Goal: Navigation & Orientation: Find specific page/section

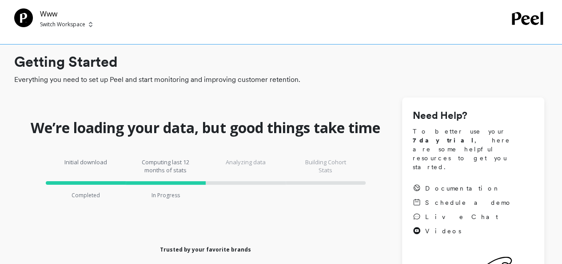
click at [90, 21] on img at bounding box center [91, 24] width 4 height 7
click at [98, 68] on p "[DOMAIN_NAME]" at bounding box center [89, 67] width 51 height 9
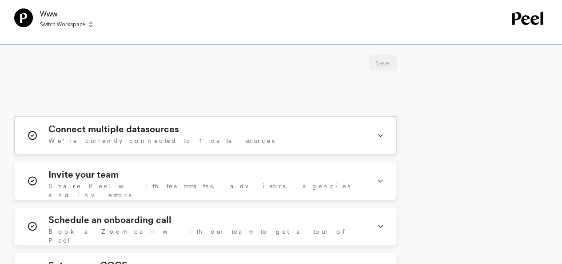
scroll to position [489, 0]
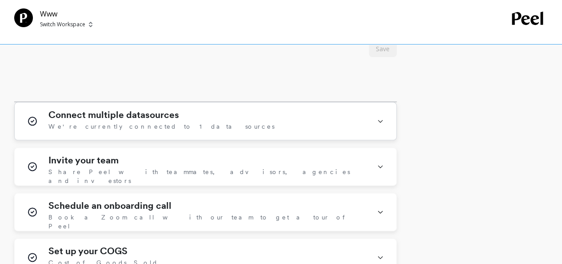
click at [157, 132] on div "Connect multiple datasources We're currently connected to 1 data sources" at bounding box center [207, 120] width 318 height 23
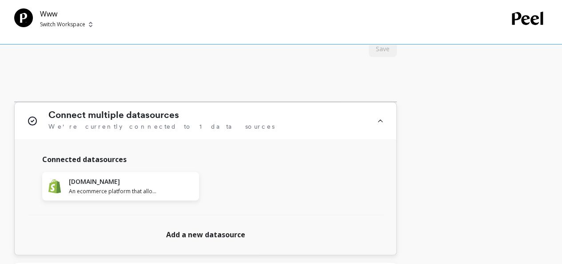
click at [267, 120] on div "Connect multiple datasources We're currently connected to 1 data sources" at bounding box center [207, 120] width 318 height 23
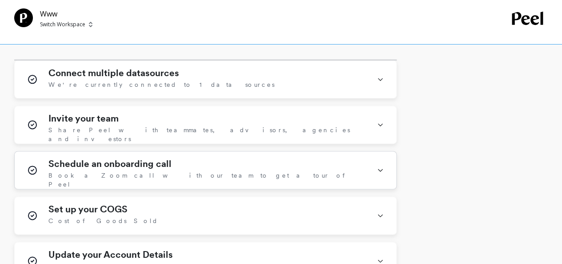
scroll to position [578, 0]
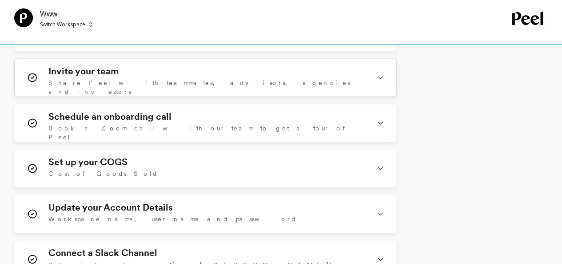
click at [160, 87] on div "Invite your team Share Peel with teammates, advisors, agencies and investors" at bounding box center [207, 77] width 318 height 23
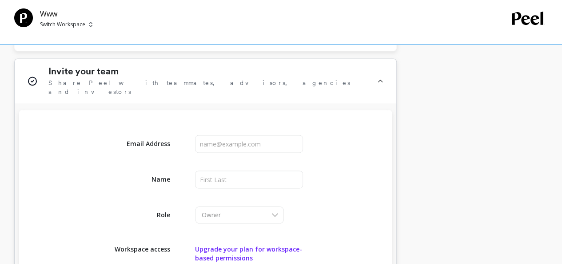
click at [160, 87] on div "Invite your team Share Peel with teammates, advisors, agencies and investors" at bounding box center [207, 81] width 318 height 30
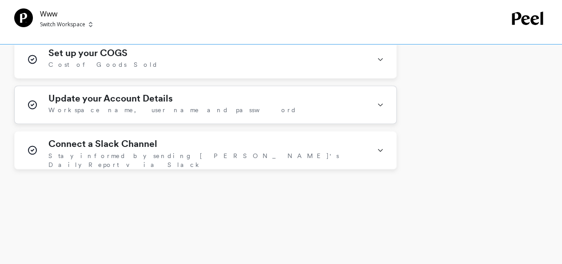
scroll to position [692, 0]
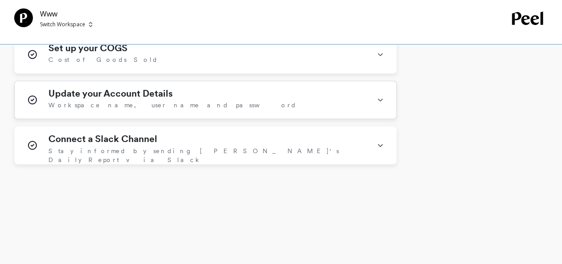
click at [183, 96] on div "Update your Account Details Workspace name, user name and password" at bounding box center [207, 99] width 318 height 23
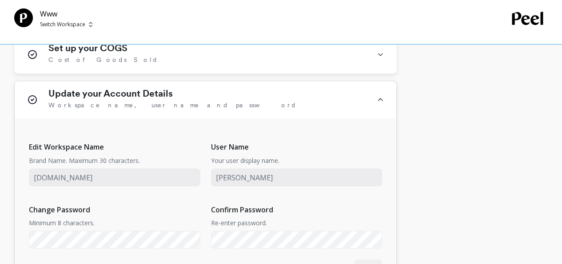
click at [183, 96] on div "Update your Account Details Workspace name, user name and password" at bounding box center [207, 99] width 318 height 23
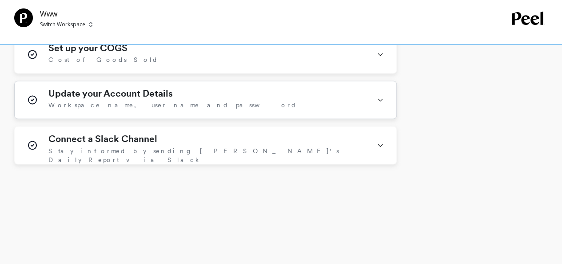
click at [183, 96] on div "Update your Account Details Workspace name, user name and password" at bounding box center [207, 99] width 318 height 23
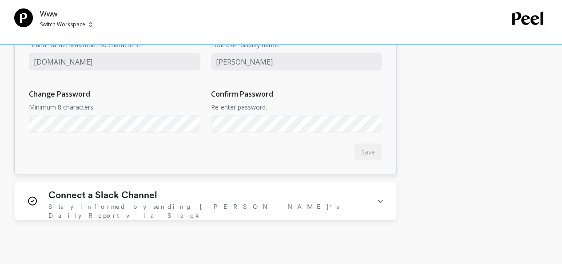
scroll to position [825, 0]
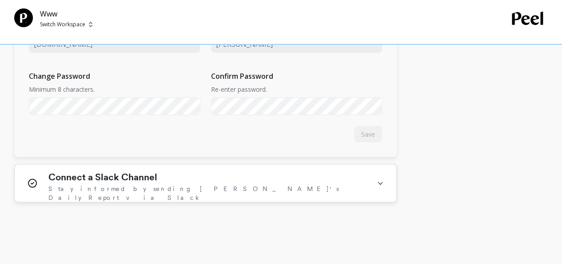
click at [159, 184] on span "Stay informed by sending [PERSON_NAME]'s Daily Report via Slack" at bounding box center [207, 193] width 318 height 18
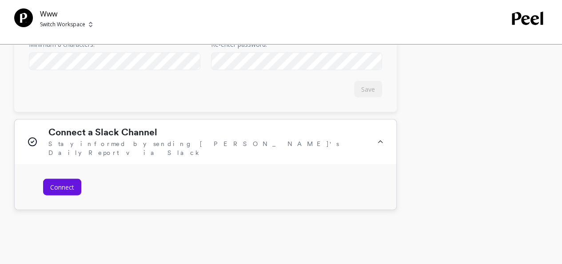
click at [162, 139] on span "Stay informed by sending [PERSON_NAME]'s Daily Report via Slack" at bounding box center [207, 148] width 318 height 18
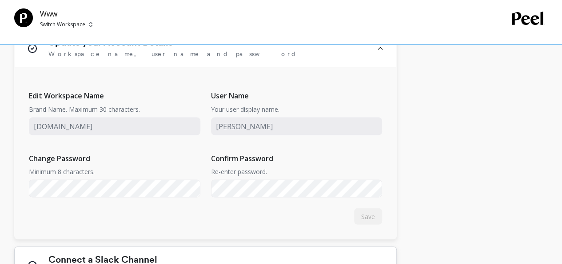
scroll to position [640, 0]
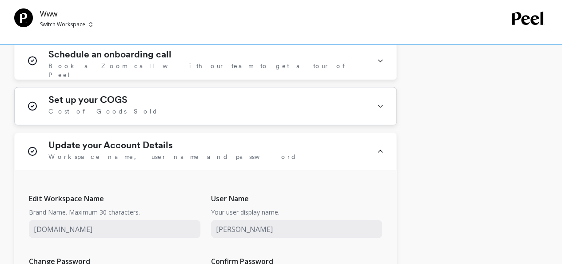
click at [125, 107] on div "Set up your COGS Cost of Goods Sold" at bounding box center [207, 105] width 318 height 23
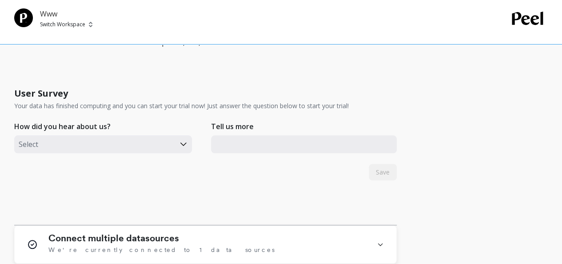
scroll to position [329, 0]
